Goal: Transaction & Acquisition: Purchase product/service

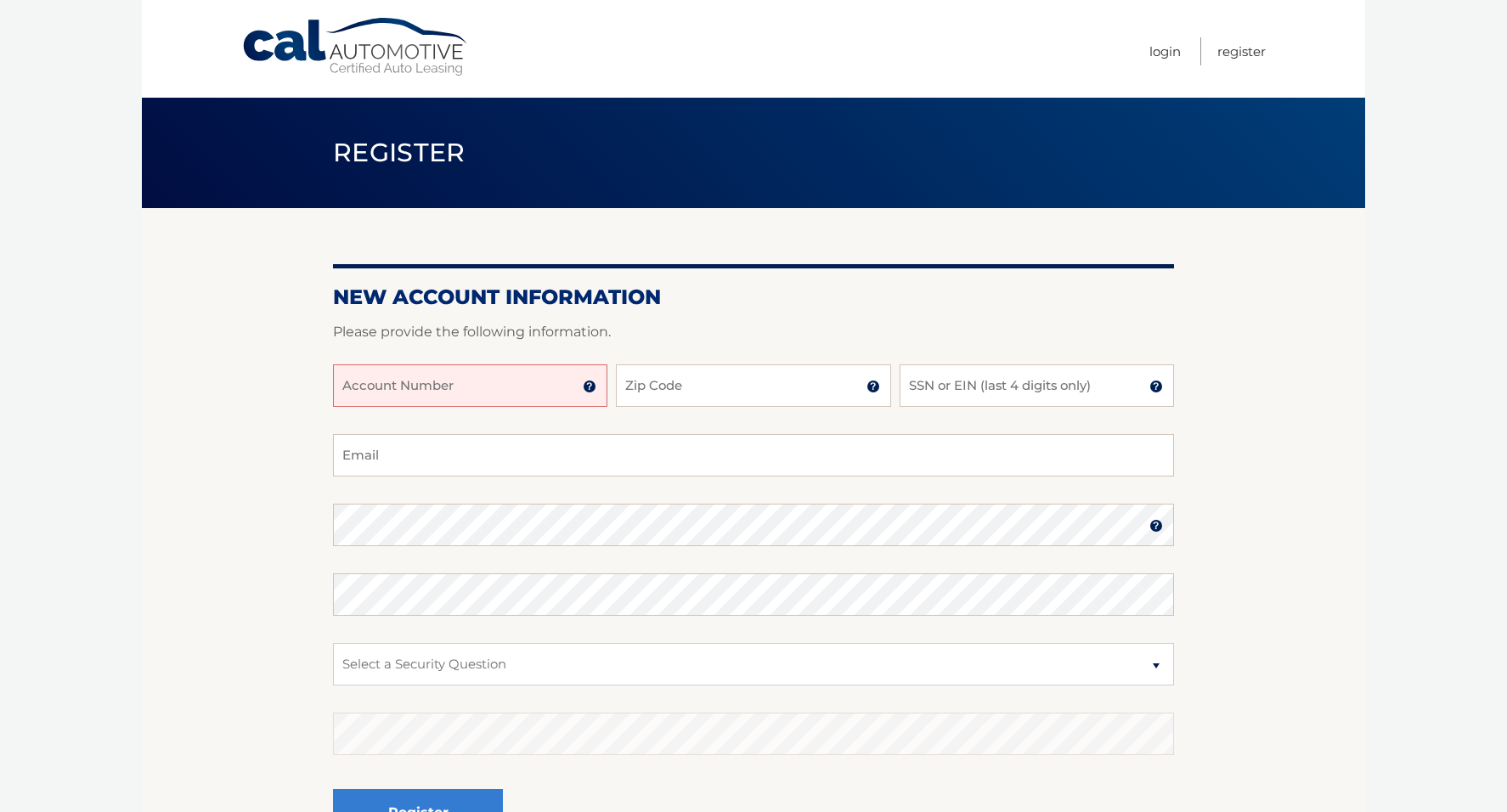
click at [451, 394] on input "Account Number" at bounding box center [470, 385] width 275 height 42
type input "44455977949"
click at [692, 384] on input "Zip Code" at bounding box center [753, 385] width 275 height 42
type input "07090"
type input "mlarryborlenghi@gmail.com"
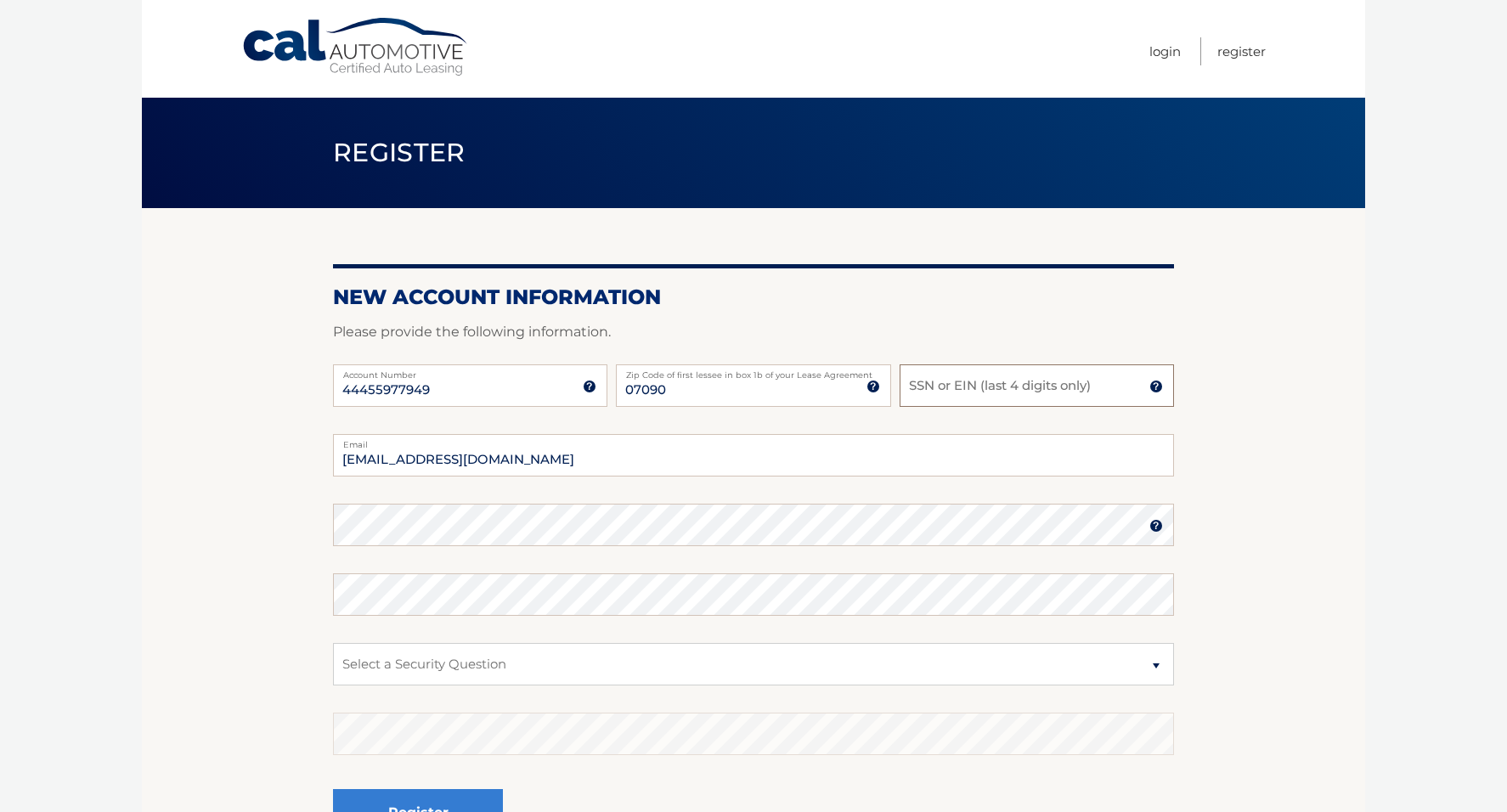
click at [916, 395] on input "SSN or EIN (last 4 digits only)" at bounding box center [1037, 385] width 275 height 42
type input "1760"
click at [1156, 664] on select "Select a Security Question What was the name of your elementary school? What is…" at bounding box center [753, 665] width 841 height 42
click at [1152, 667] on select "Select a Security Question What was the name of your elementary school? What is…" at bounding box center [753, 665] width 841 height 42
select select "1"
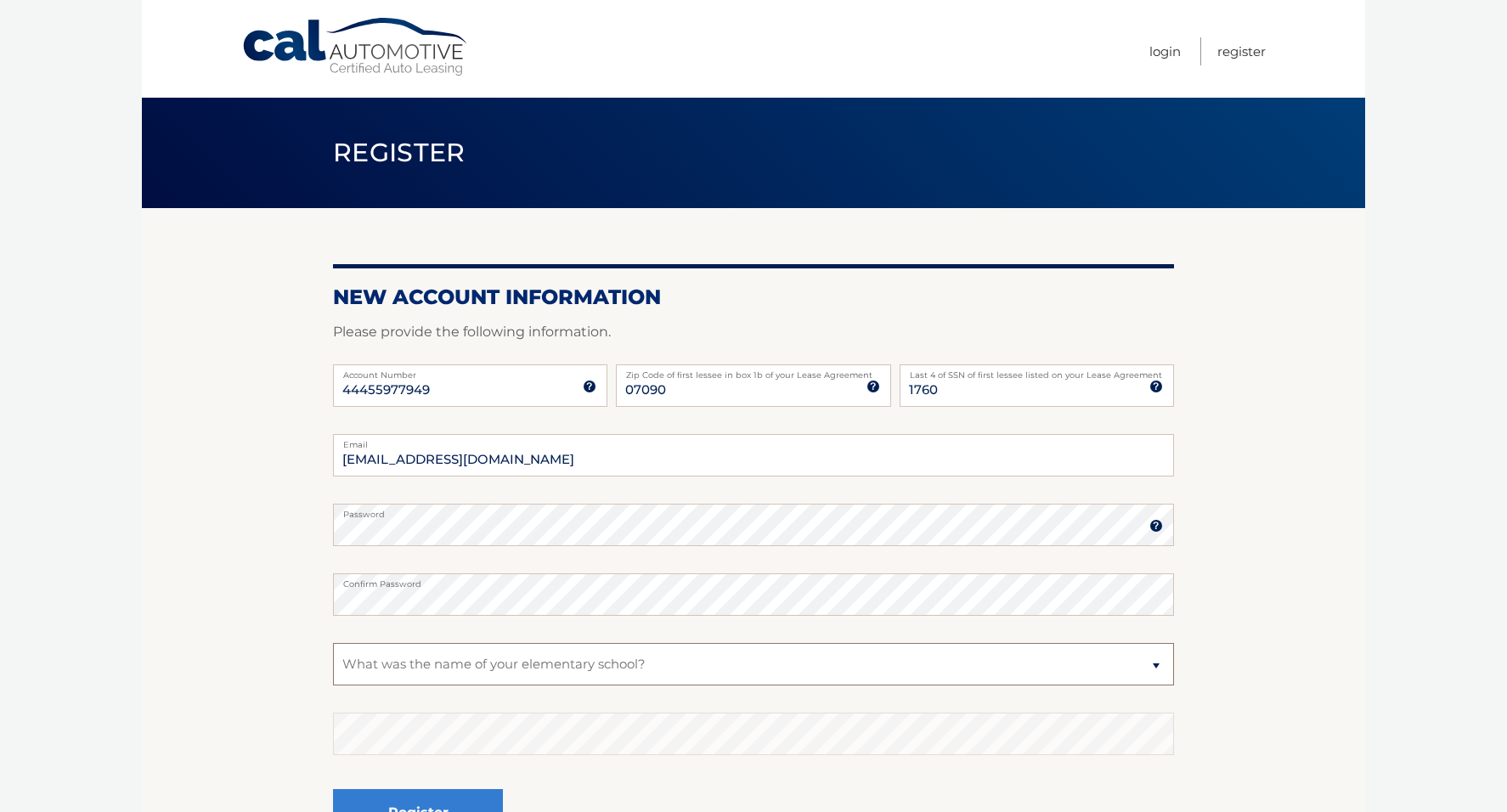
click at [333, 643] on select "Select a Security Question What was the name of your elementary school? What is…" at bounding box center [753, 665] width 841 height 42
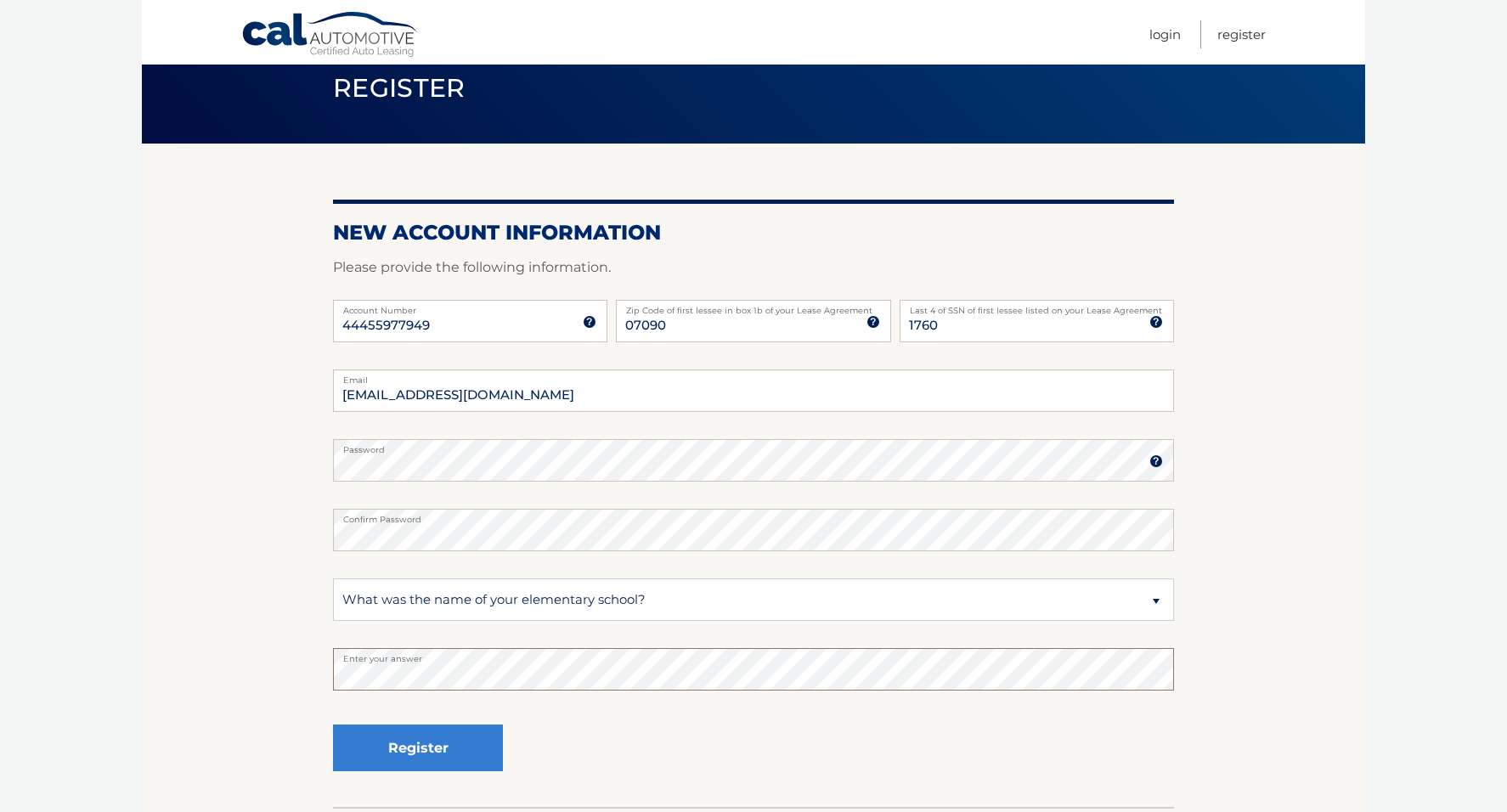
scroll to position [170, 0]
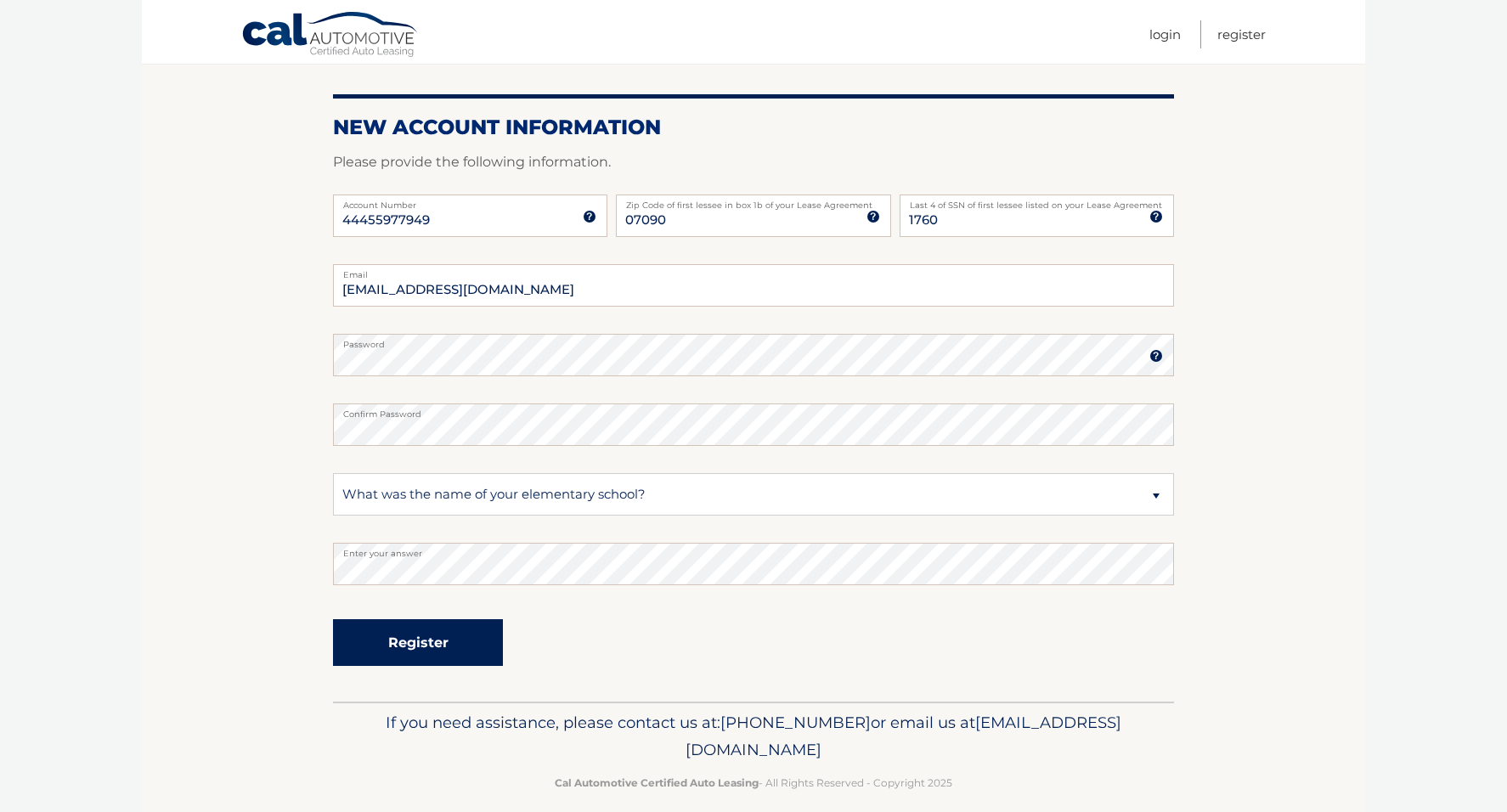
click at [397, 643] on button "Register" at bounding box center [418, 642] width 170 height 47
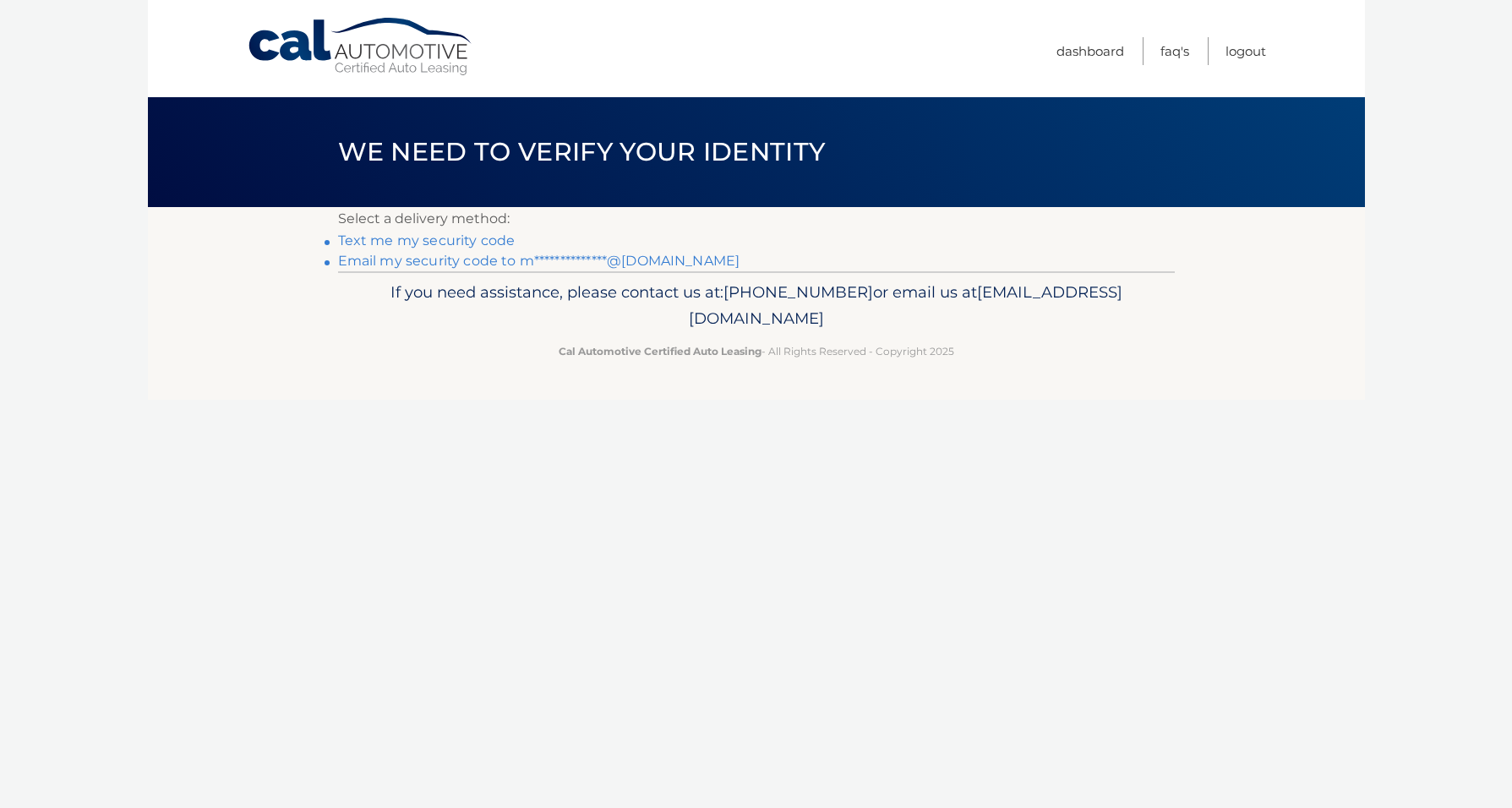
click at [417, 243] on link "Text me my security code" at bounding box center [427, 240] width 178 height 17
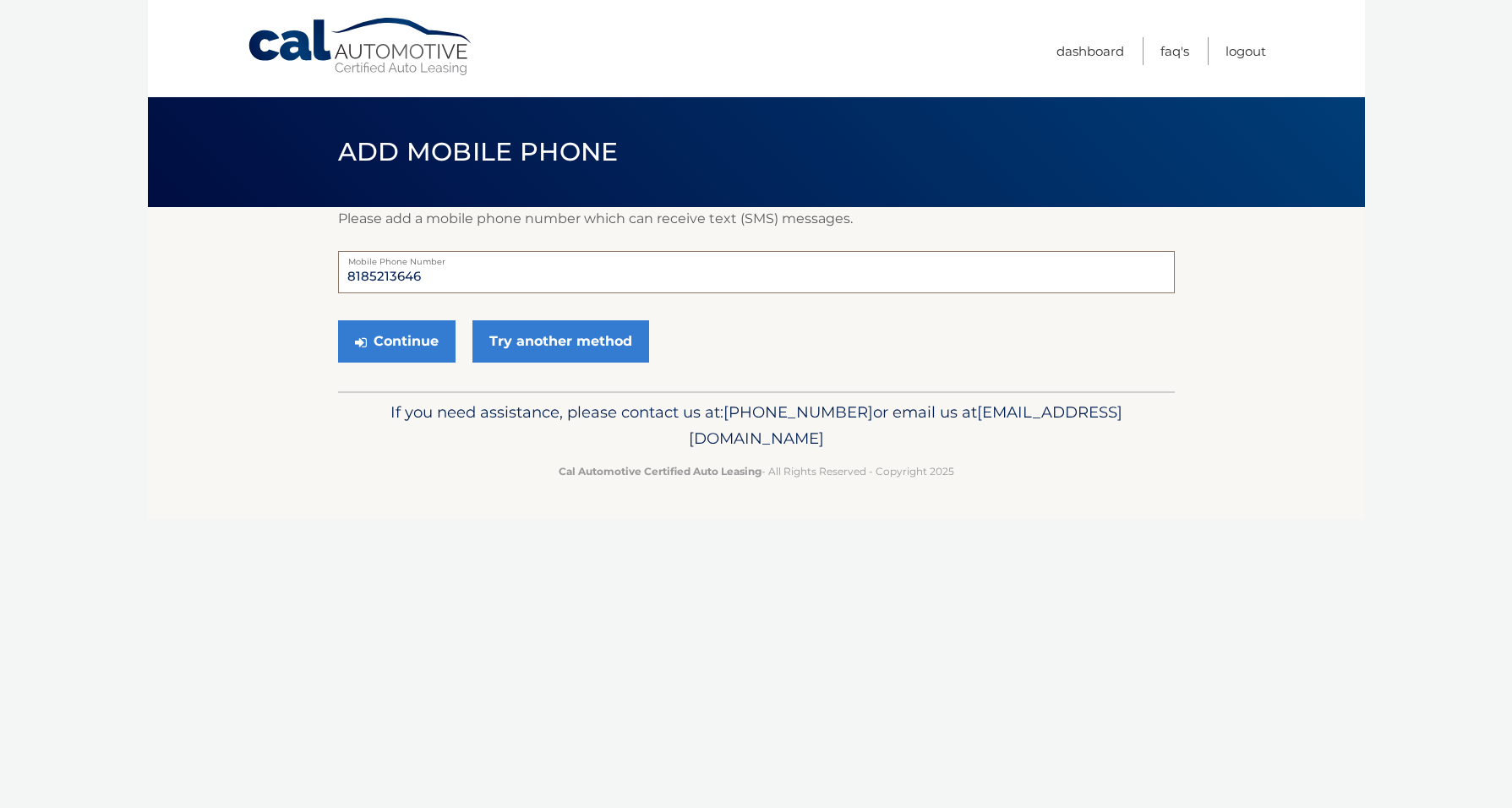
drag, startPoint x: 420, startPoint y: 277, endPoint x: 323, endPoint y: 257, distance: 99.0
click at [322, 257] on section "Please add a mobile phone number which can receive text (SMS) messages. 8185213…" at bounding box center [756, 299] width 1217 height 184
type input "9088738329"
click at [361, 340] on icon "submit" at bounding box center [360, 342] width 12 height 14
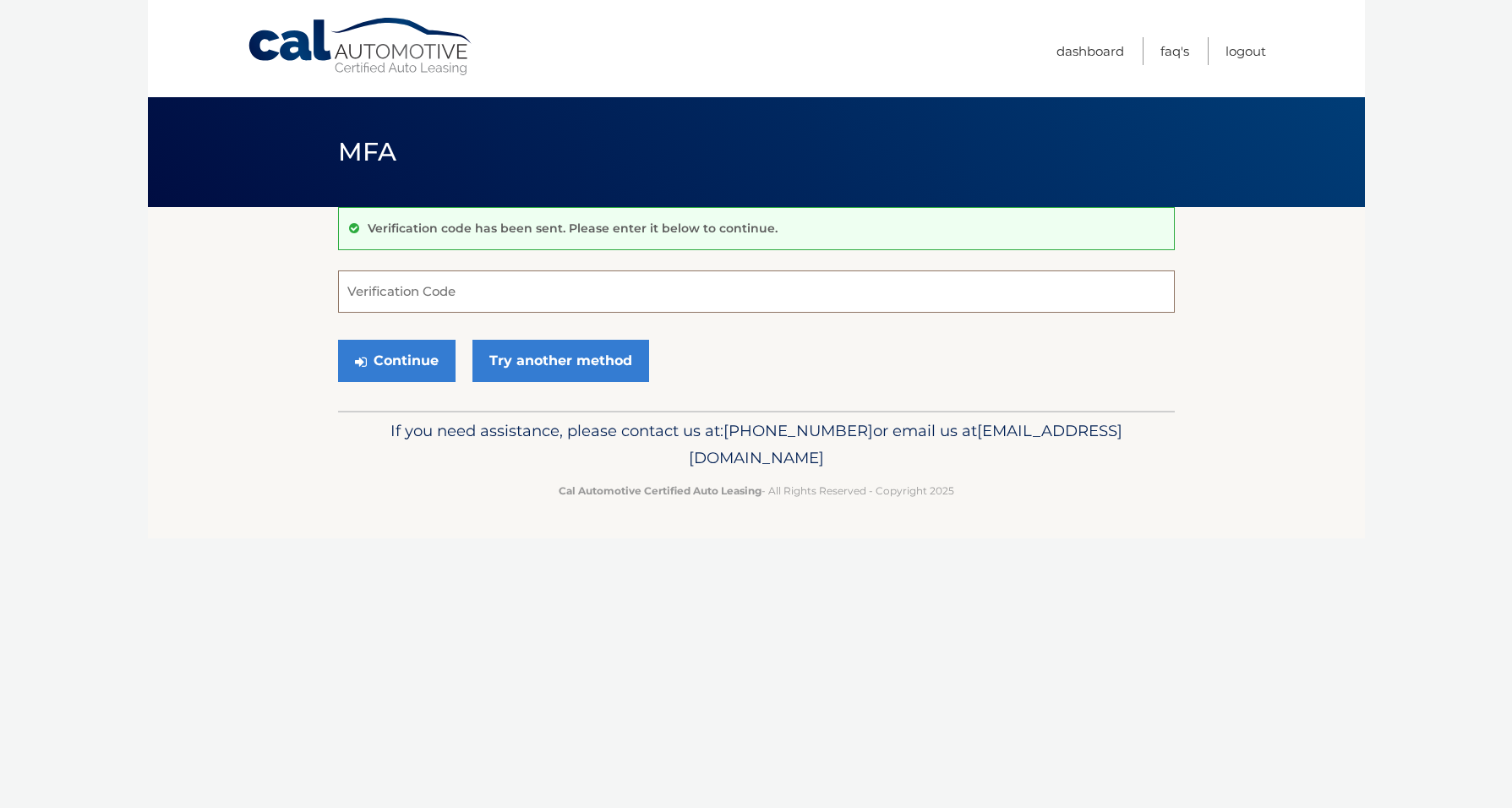
click at [402, 302] on input "Verification Code" at bounding box center [756, 292] width 836 height 42
type input "976079"
click at [387, 361] on button "Continue" at bounding box center [397, 361] width 117 height 42
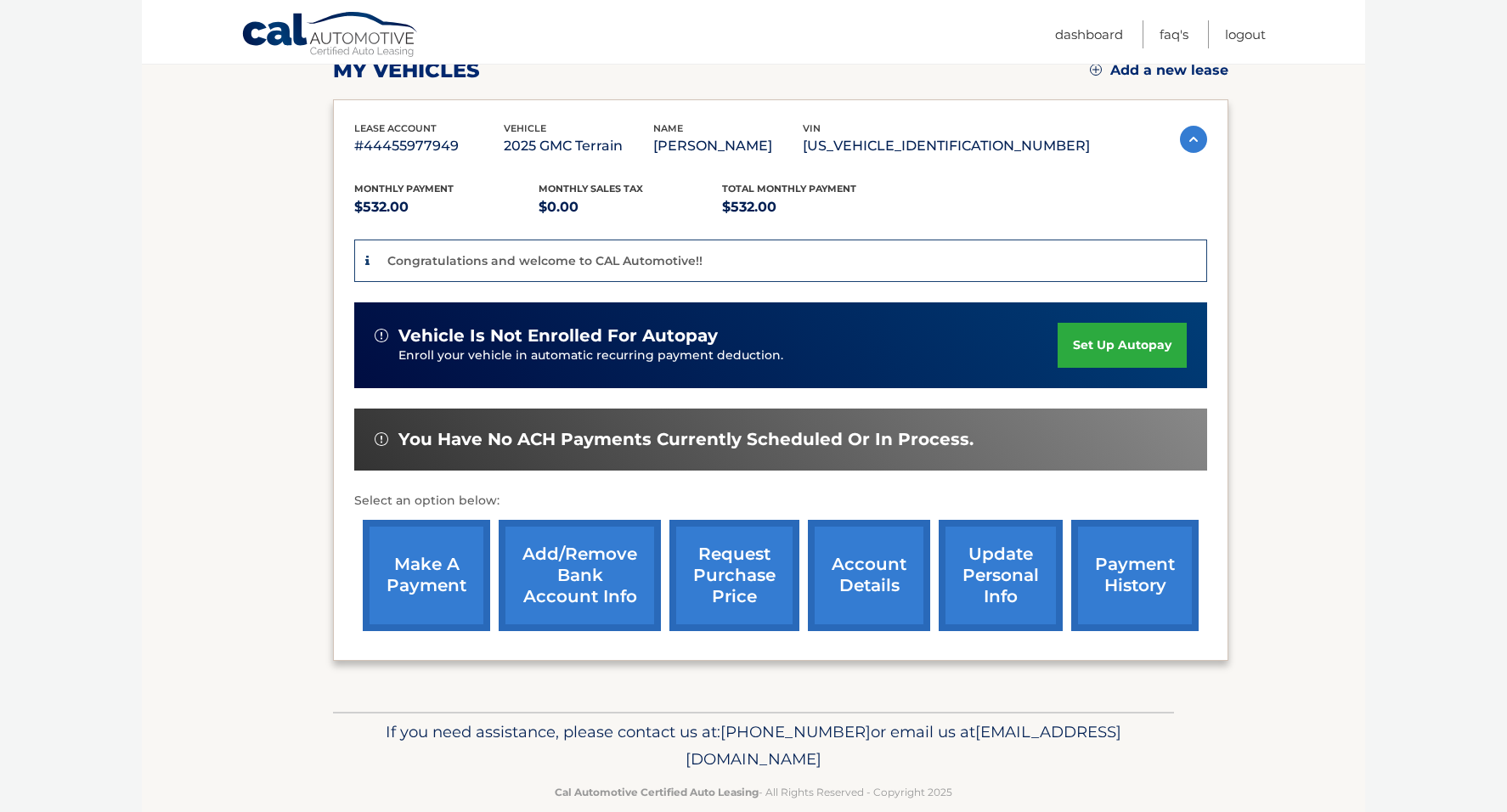
scroll to position [255, 0]
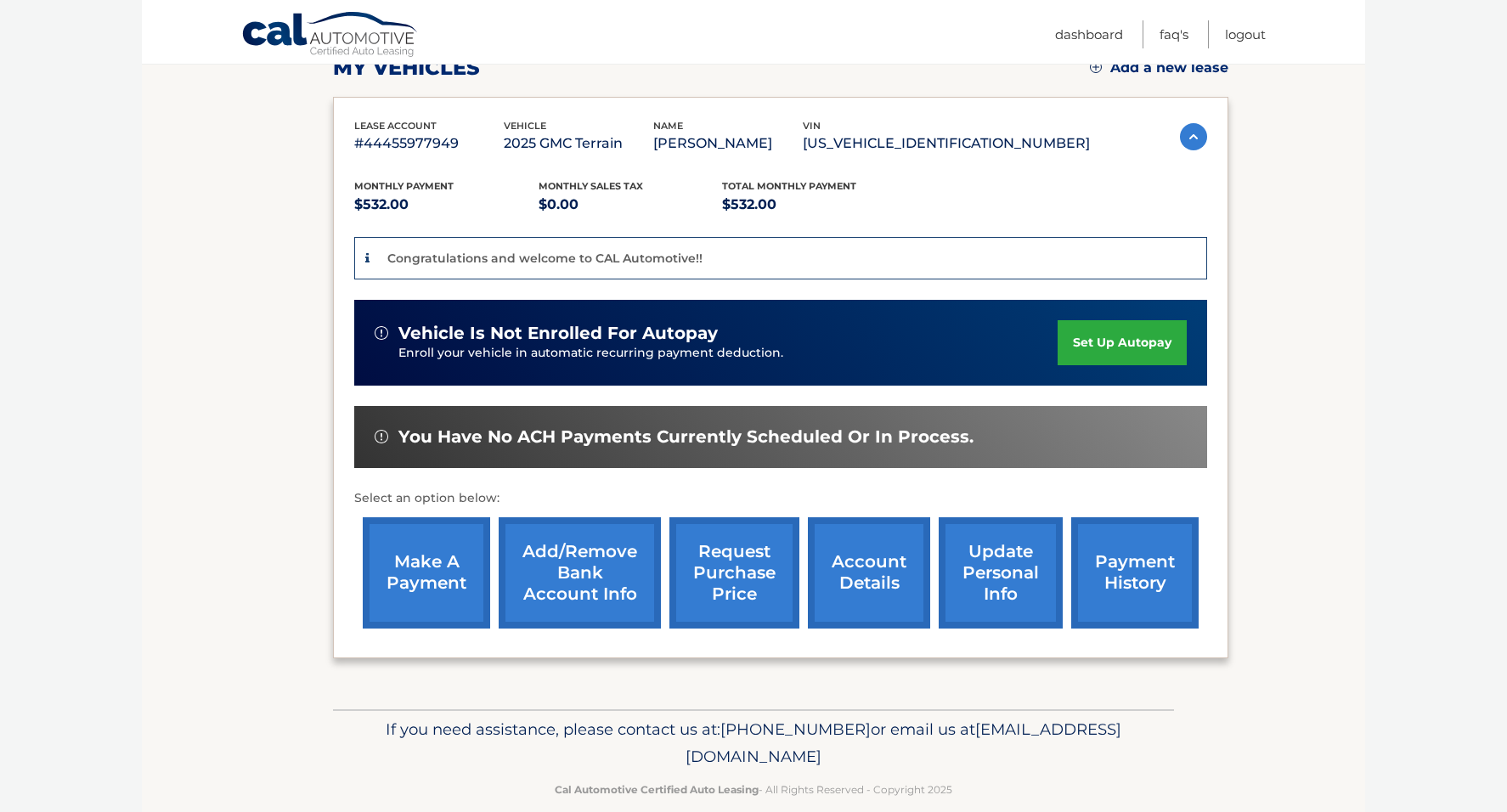
click at [438, 571] on link "make a payment" at bounding box center [427, 572] width 127 height 112
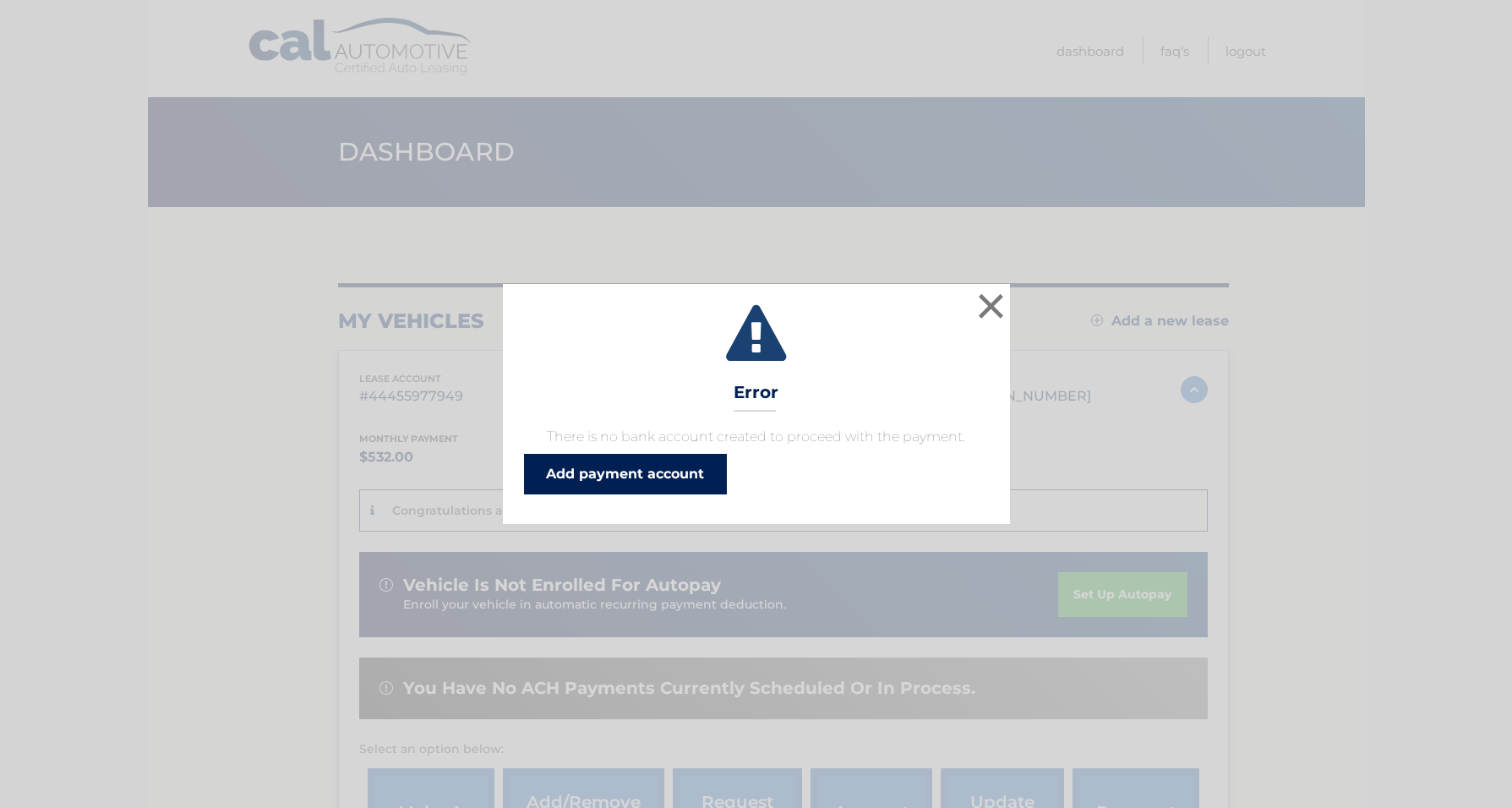
click at [644, 468] on link "Add payment account" at bounding box center [624, 474] width 203 height 40
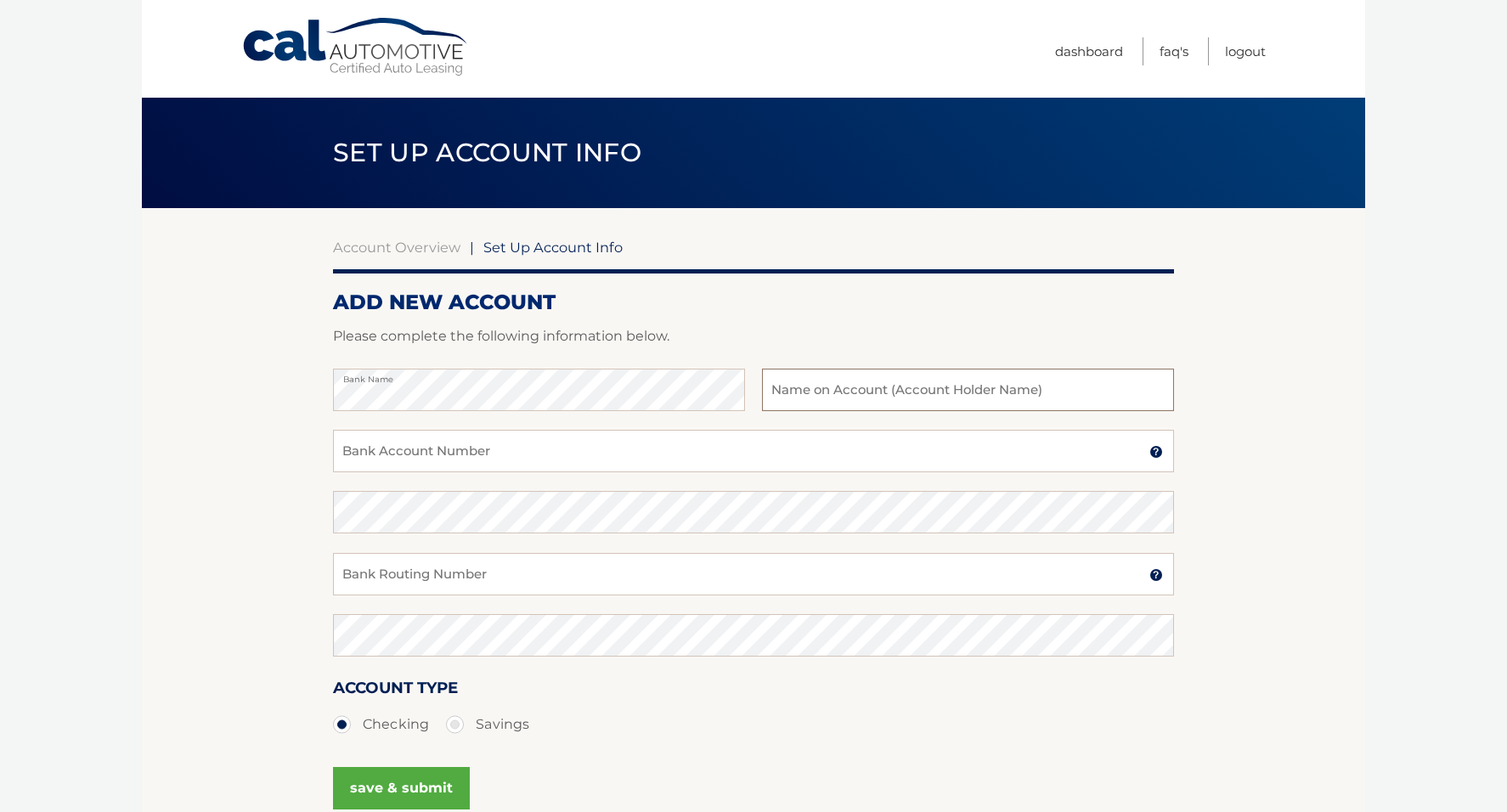
click at [778, 398] on input "text" at bounding box center [968, 390] width 412 height 42
type input "[PERSON_NAME]"
click at [382, 452] on input "Bank Account Number" at bounding box center [753, 451] width 841 height 42
type input "4349918578"
click at [375, 577] on input "Bank Routing Number" at bounding box center [753, 574] width 841 height 42
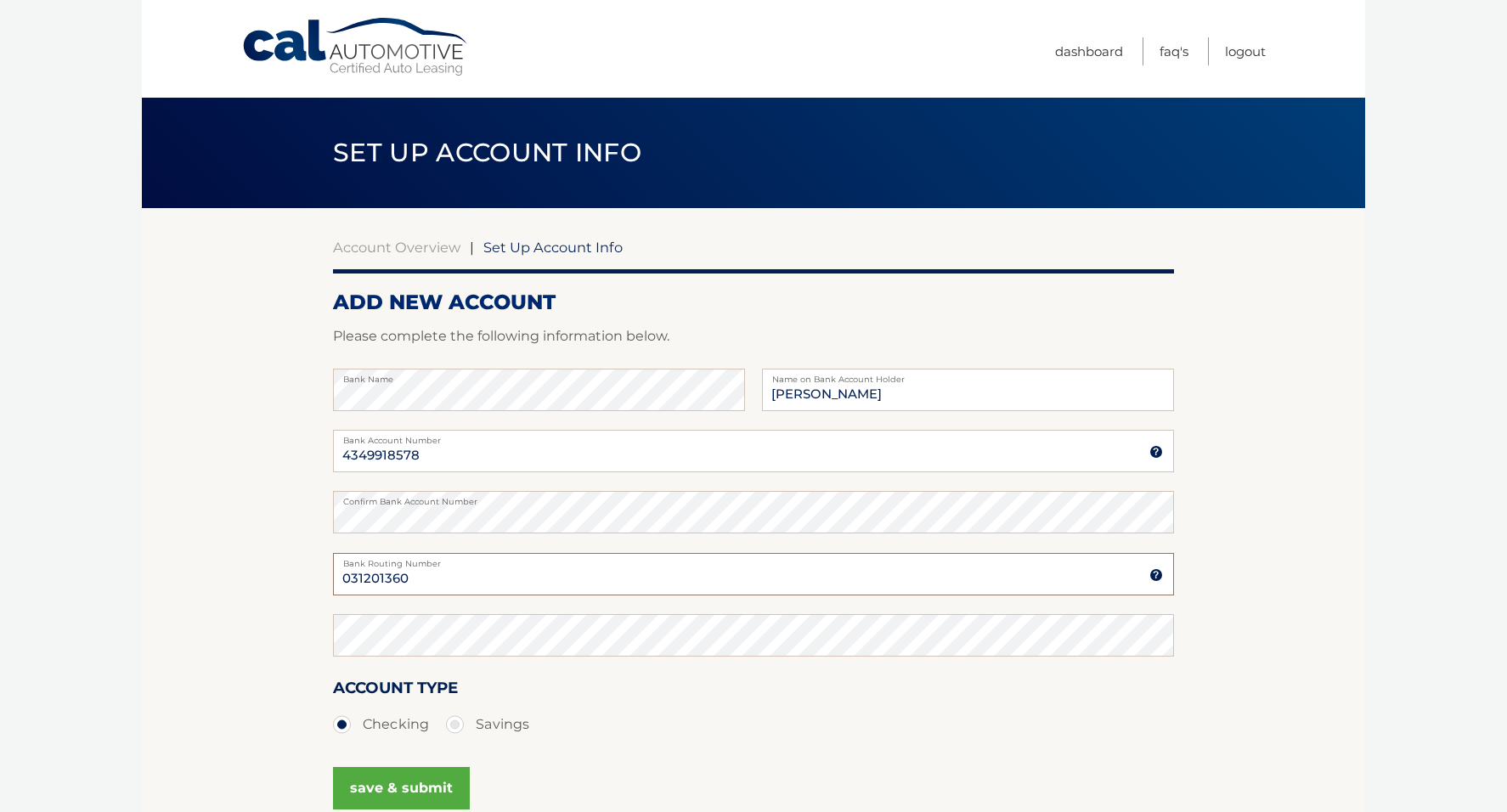
type input "031201360"
click at [395, 788] on button "save & submit" at bounding box center [401, 788] width 136 height 42
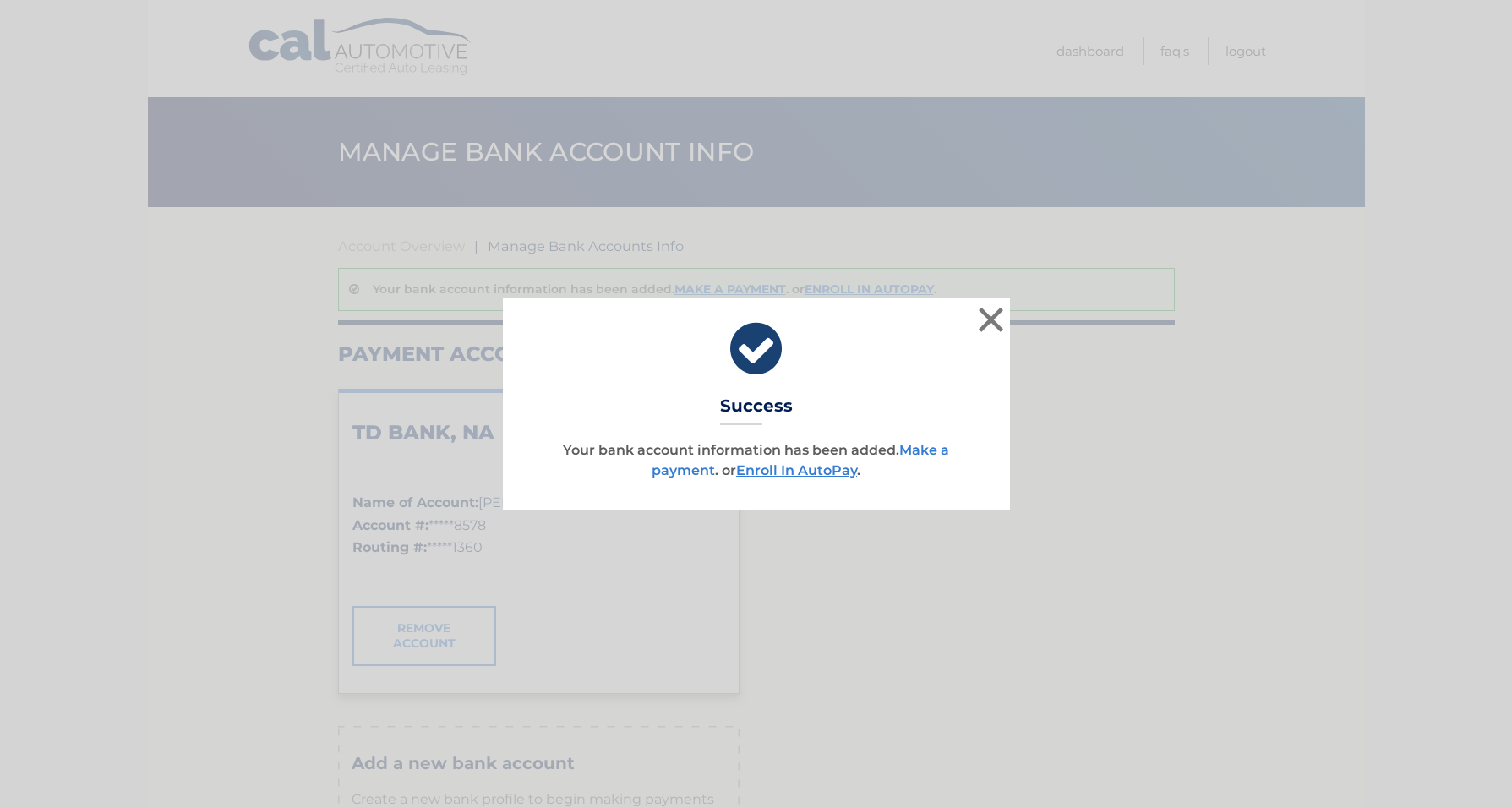
click at [937, 452] on link "Make a payment" at bounding box center [800, 460] width 297 height 37
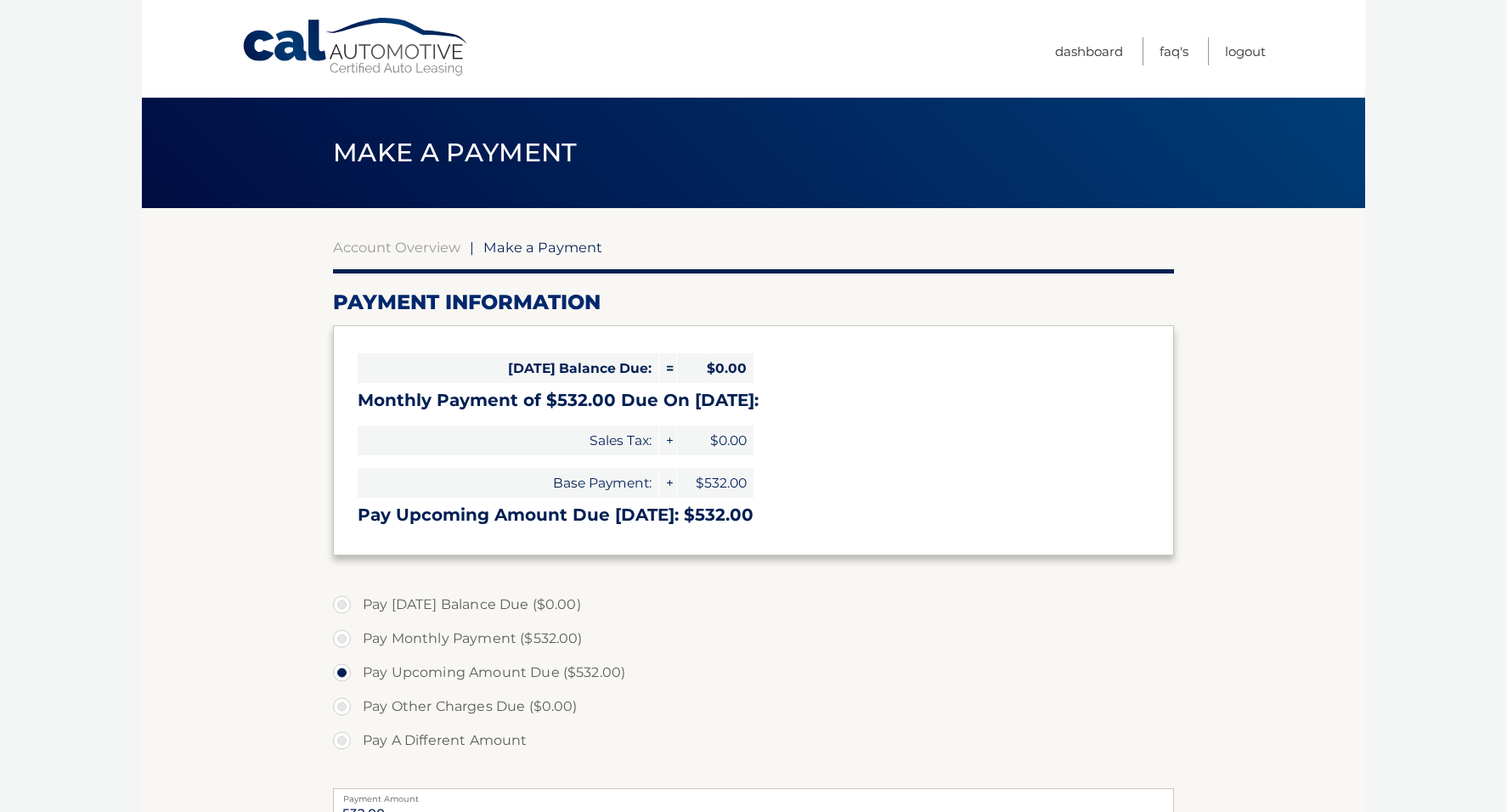
select select "YzE0Nzc4NzItMjE3NS00N2ZmLWFiZmMtZDg3ZDUxMDI3ZGQw"
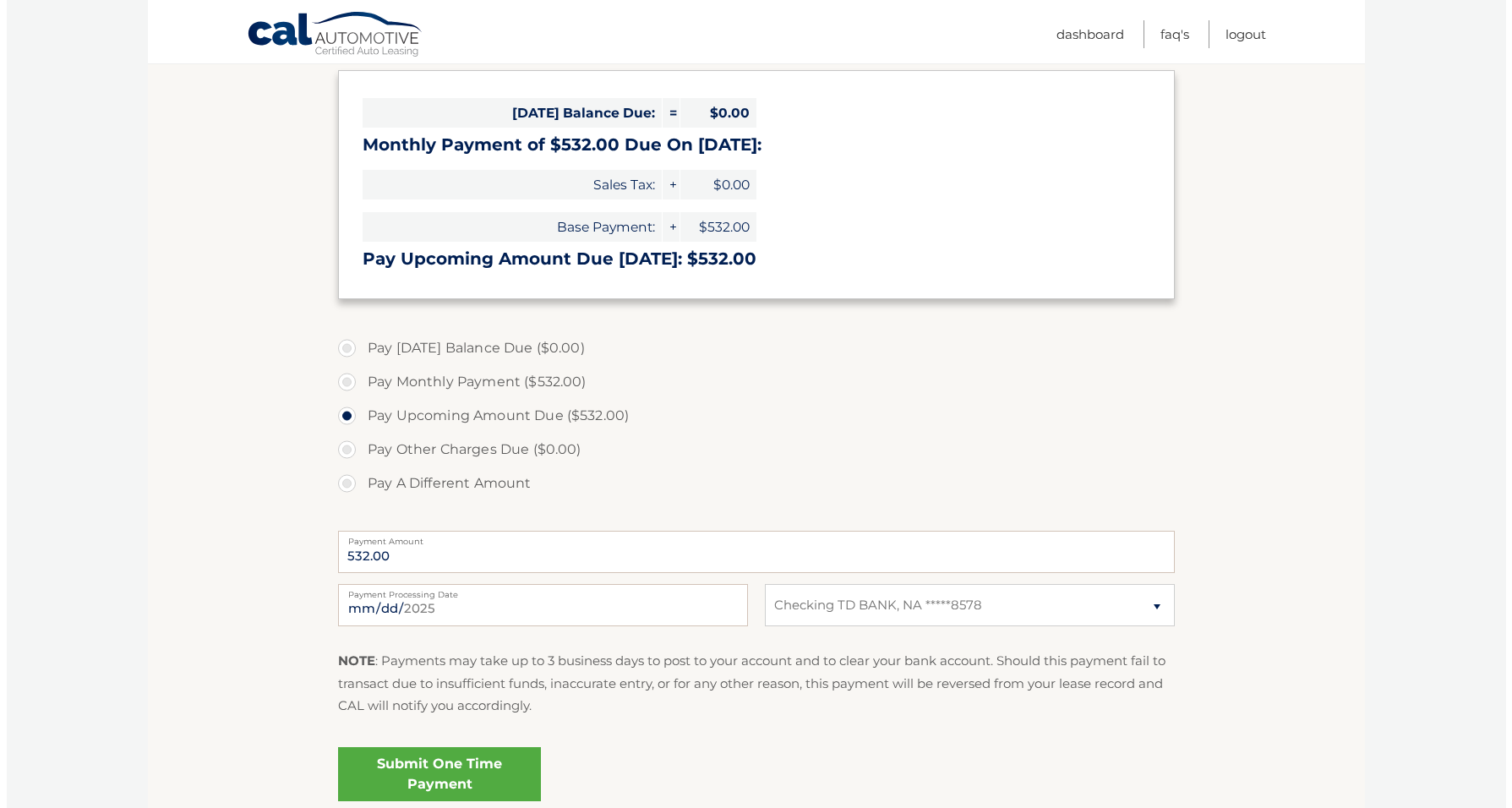
scroll to position [338, 0]
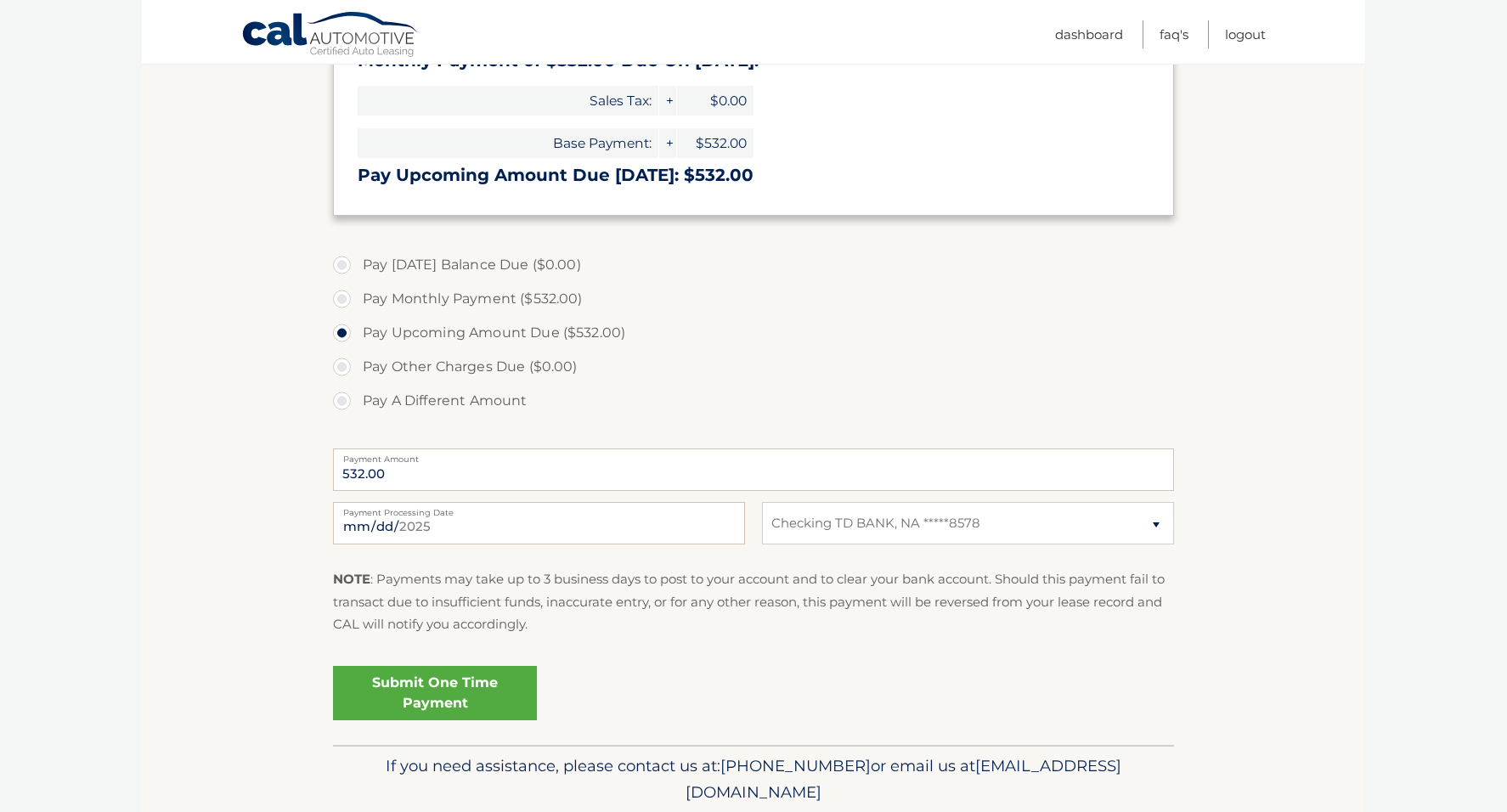
click at [442, 688] on link "Submit One Time Payment" at bounding box center [434, 693] width 204 height 54
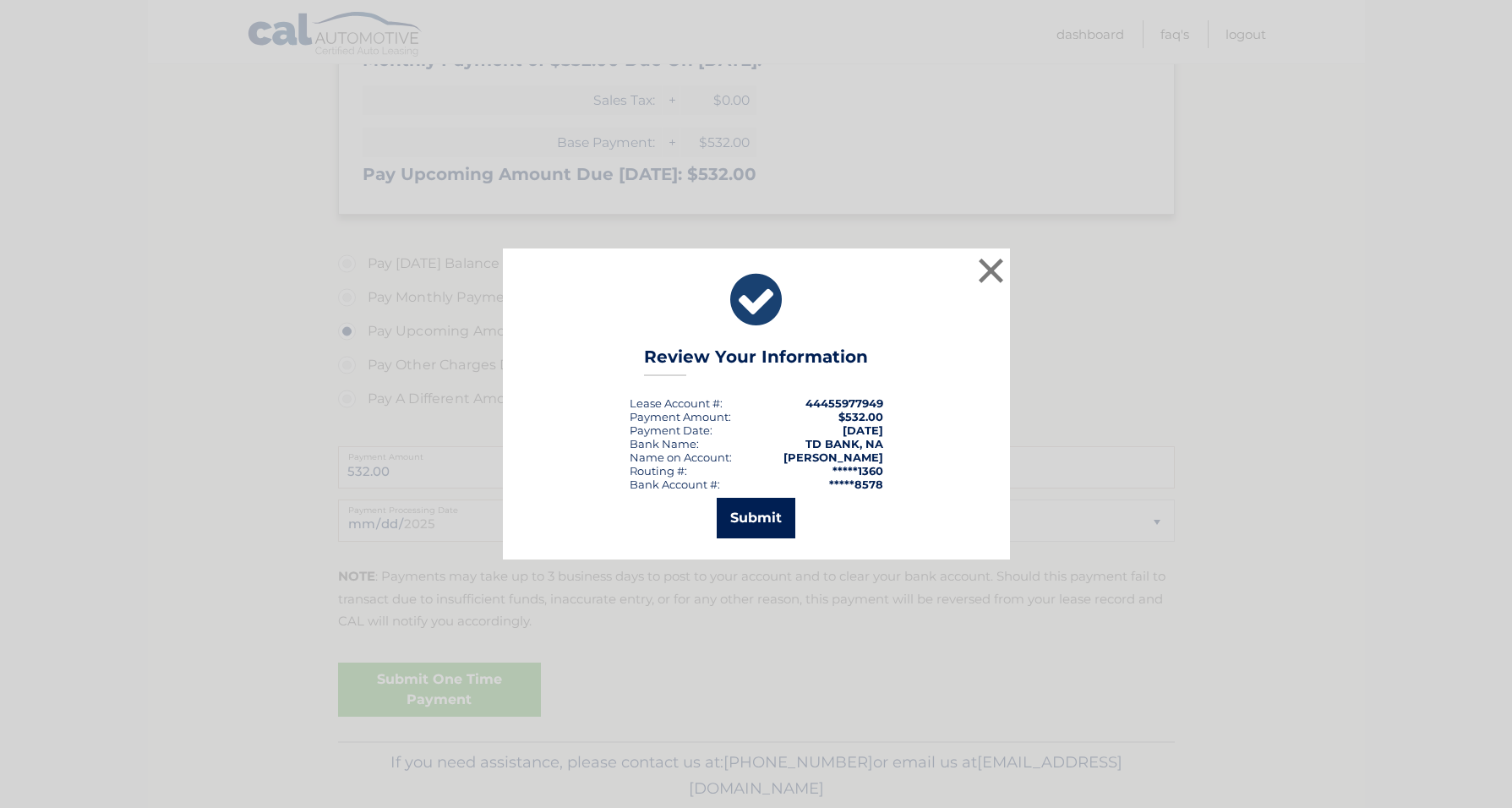
click at [748, 514] on button "Submit" at bounding box center [756, 518] width 79 height 40
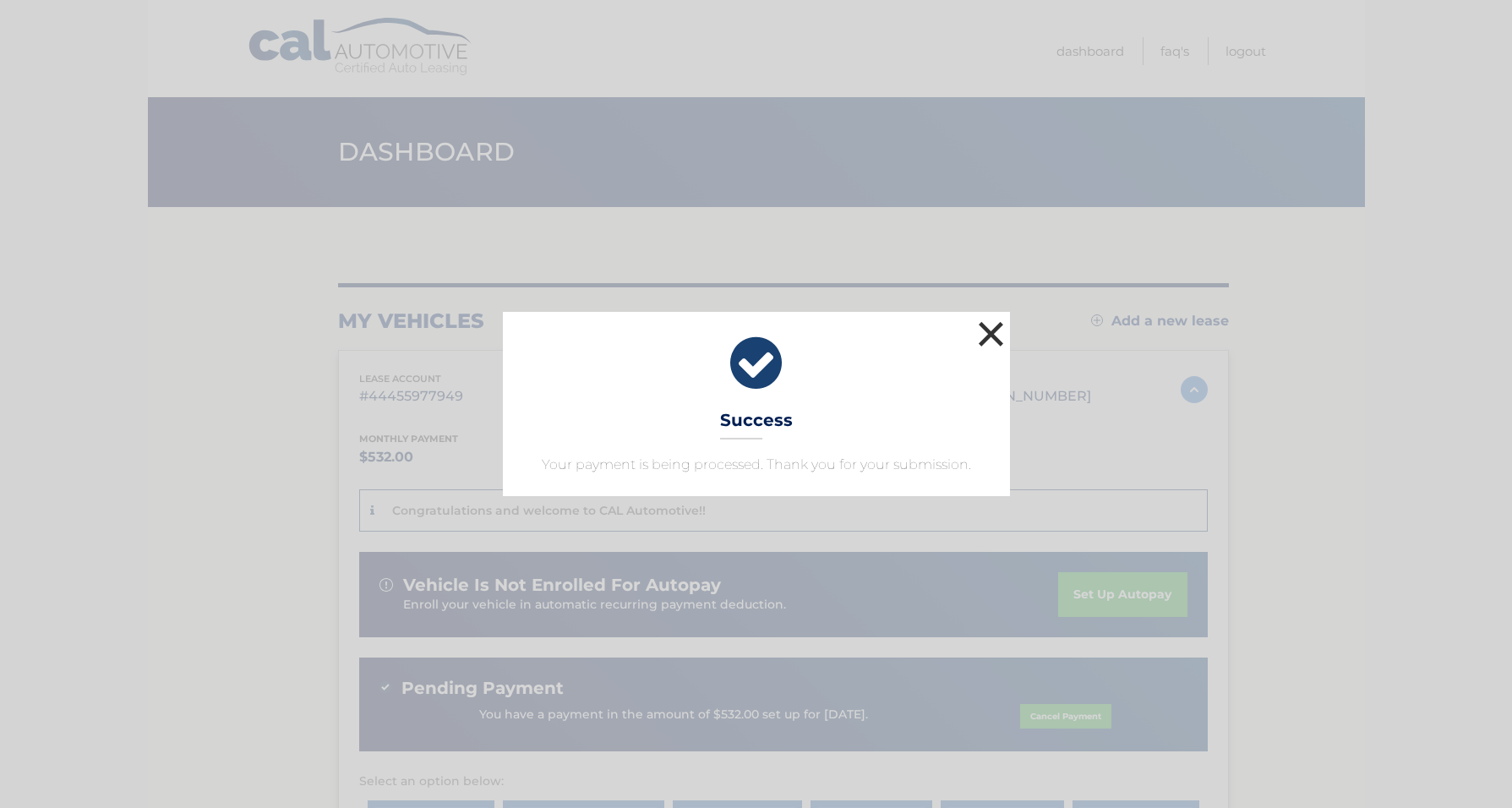
click at [984, 334] on button "×" at bounding box center [991, 334] width 34 height 34
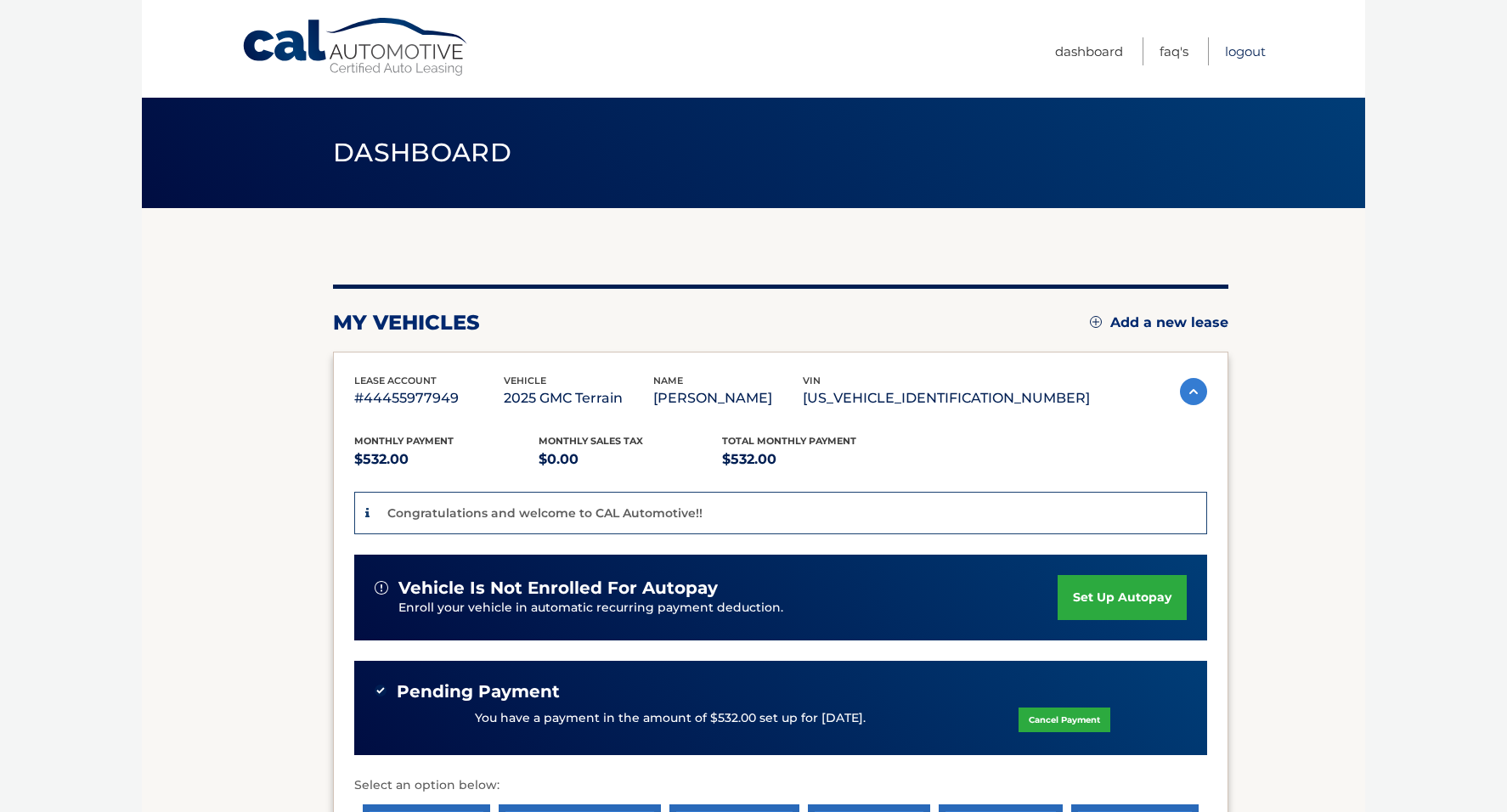
click at [1242, 49] on link "Logout" at bounding box center [1245, 52] width 41 height 28
